Goal: Find specific page/section: Find specific page/section

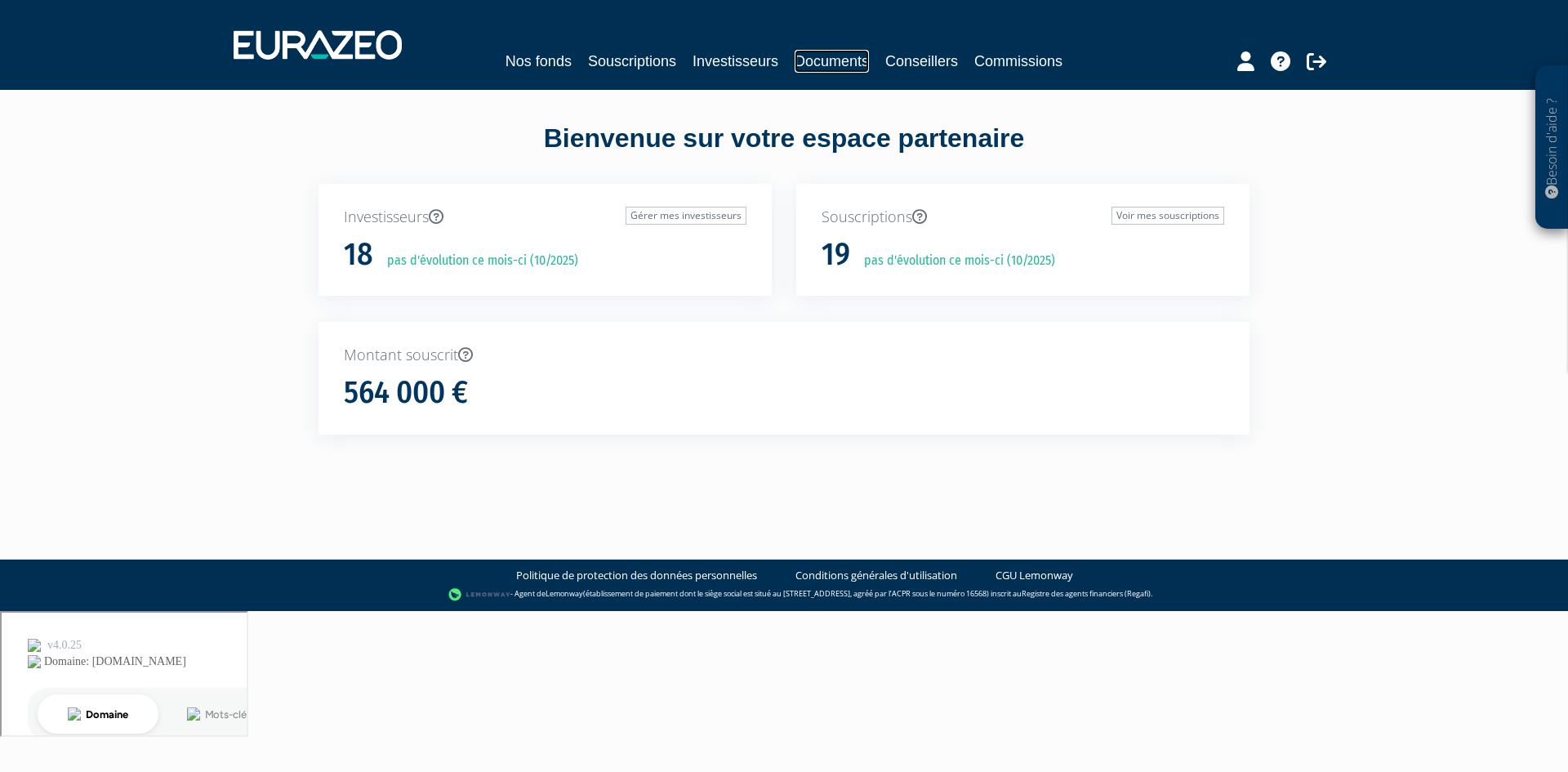
click at [760, 61] on link "Documents" at bounding box center [831, 61] width 75 height 23
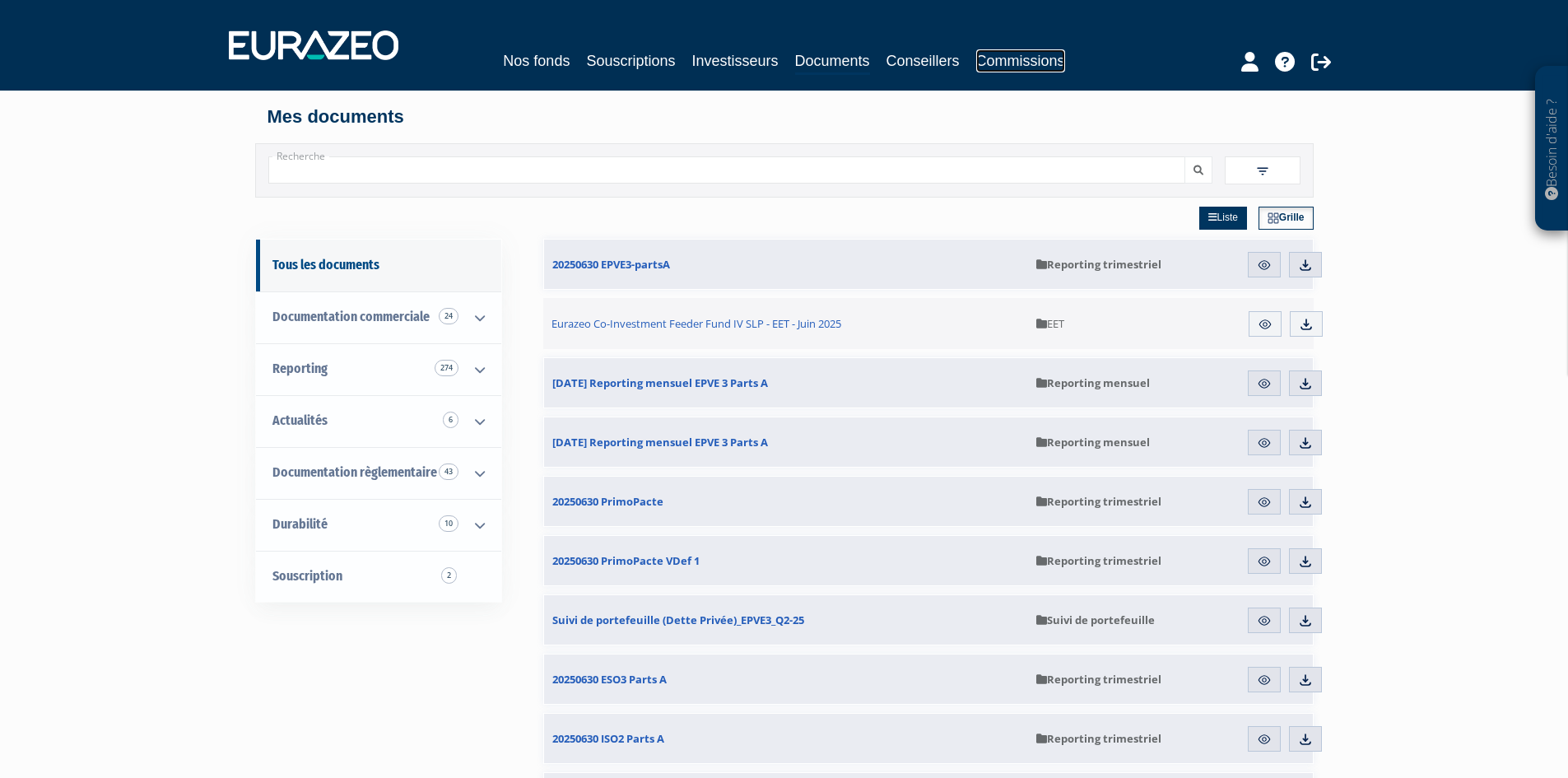
click at [1025, 55] on link "Commissions" at bounding box center [1021, 60] width 89 height 23
